Goal: Find specific page/section: Find specific page/section

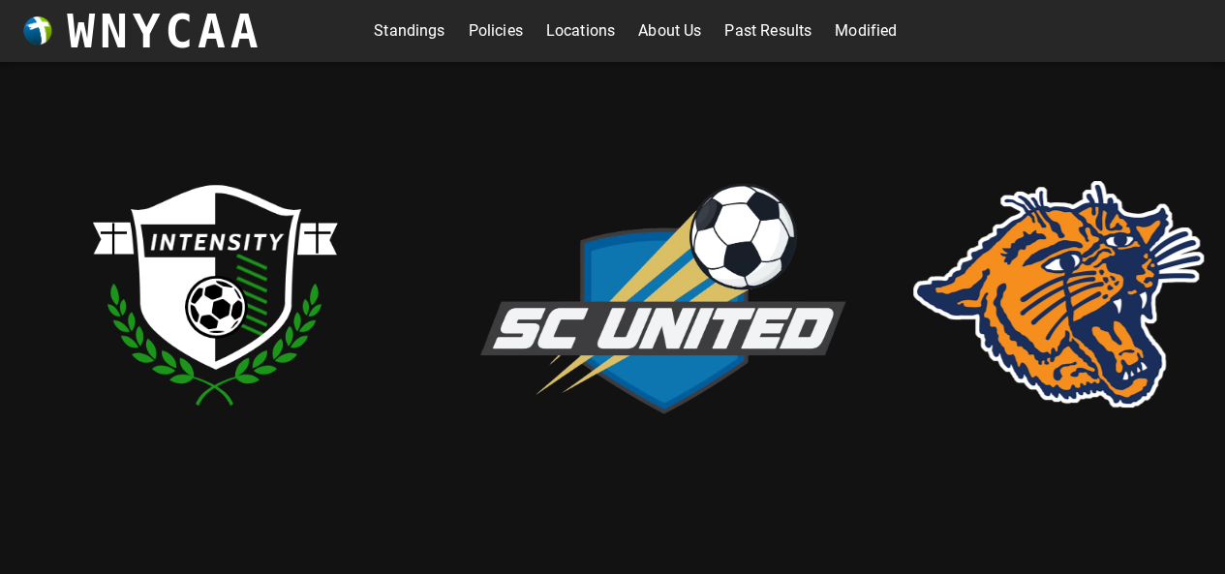
click at [395, 36] on link "Standings" at bounding box center [409, 30] width 71 height 31
